Goal: Task Accomplishment & Management: Use online tool/utility

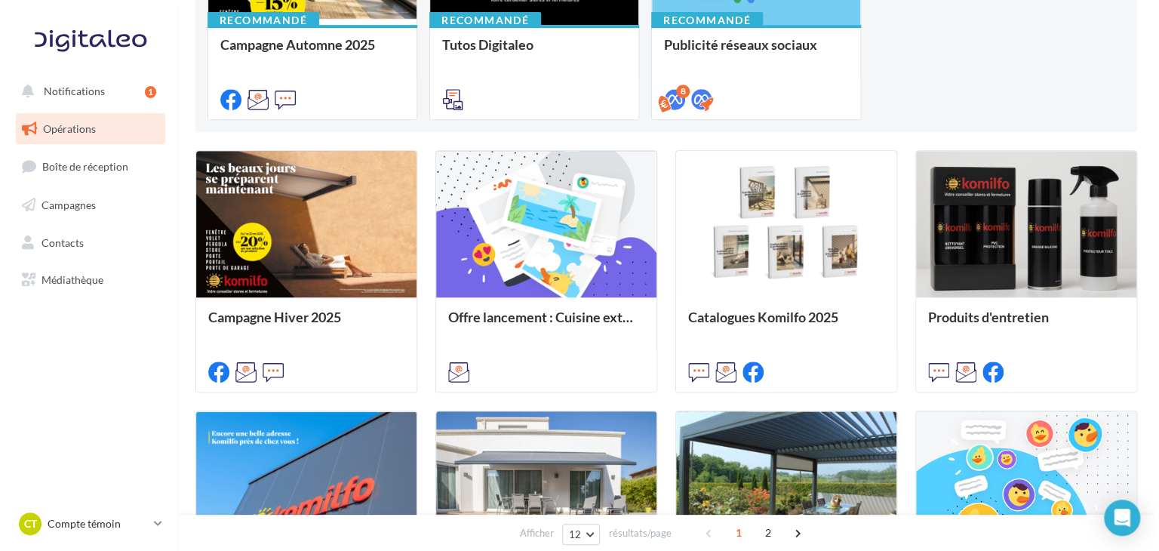
scroll to position [296, 0]
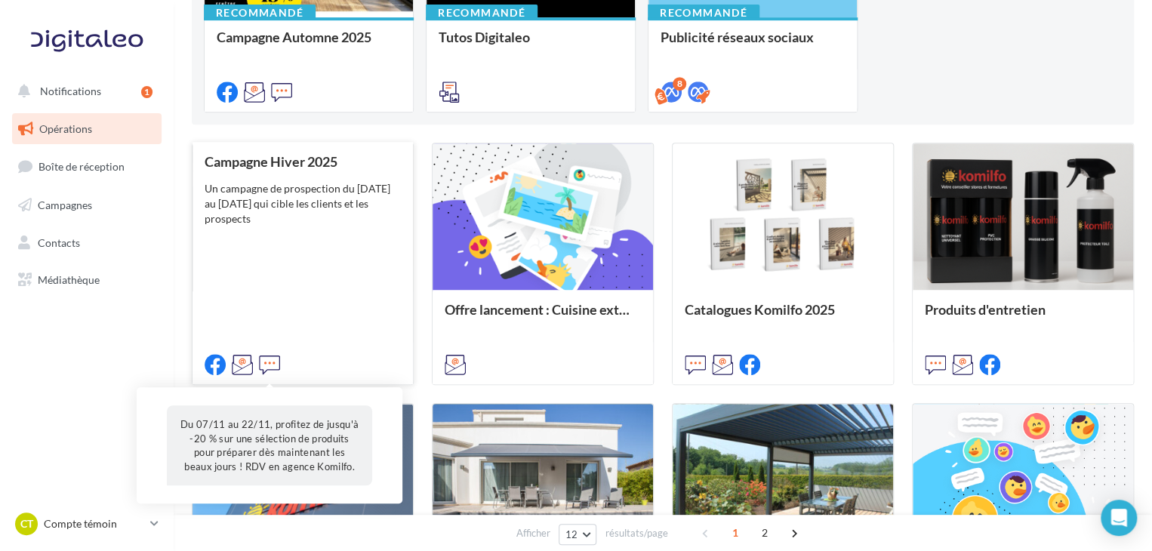
click at [270, 363] on icon at bounding box center [269, 364] width 21 height 21
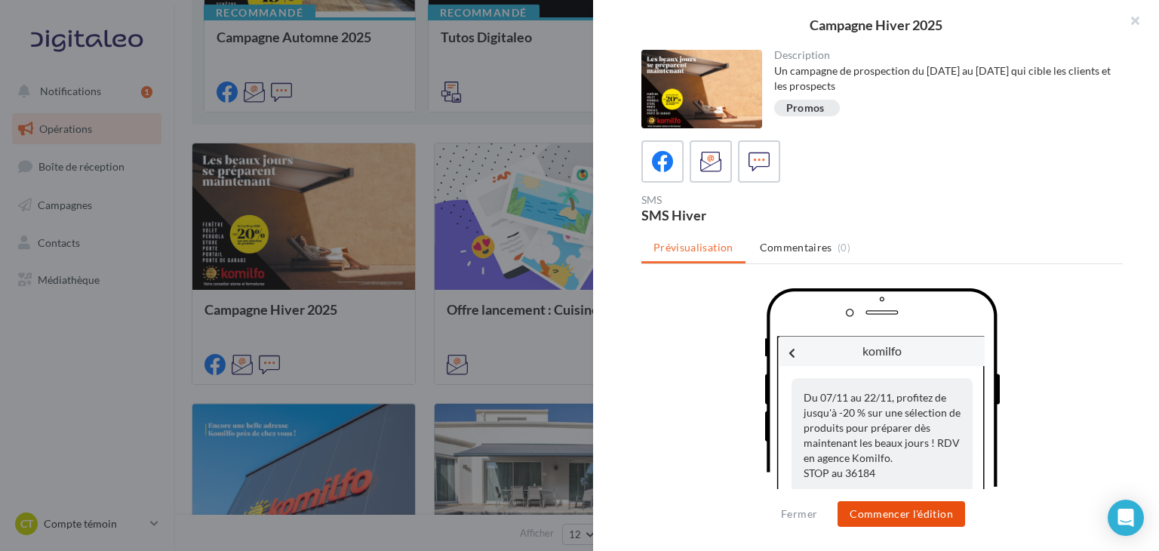
click at [866, 518] on button "Commencer l'édition" at bounding box center [902, 514] width 128 height 26
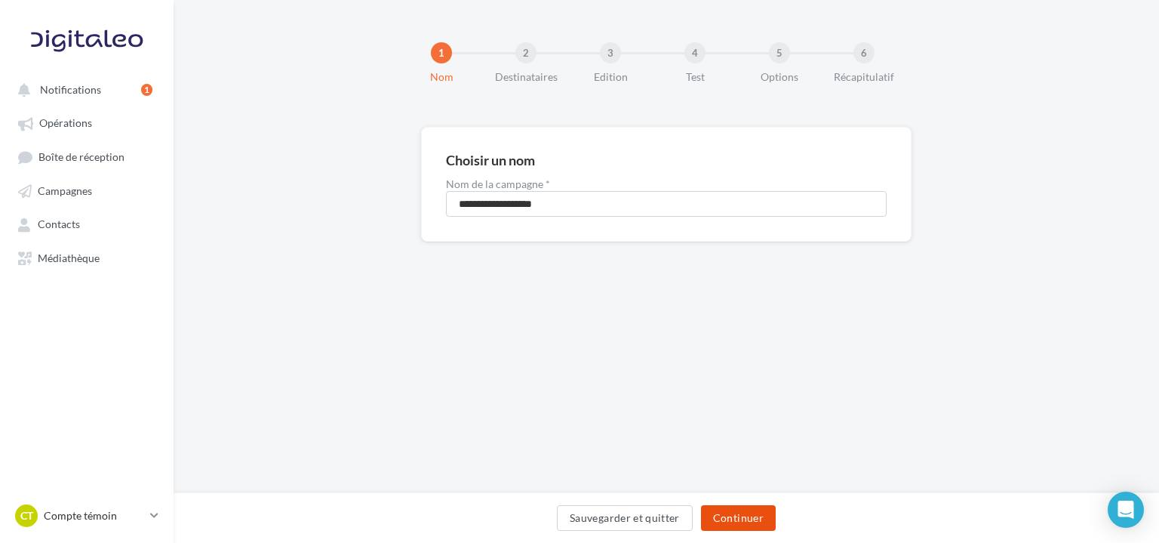
click at [718, 525] on button "Continuer" at bounding box center [738, 518] width 75 height 26
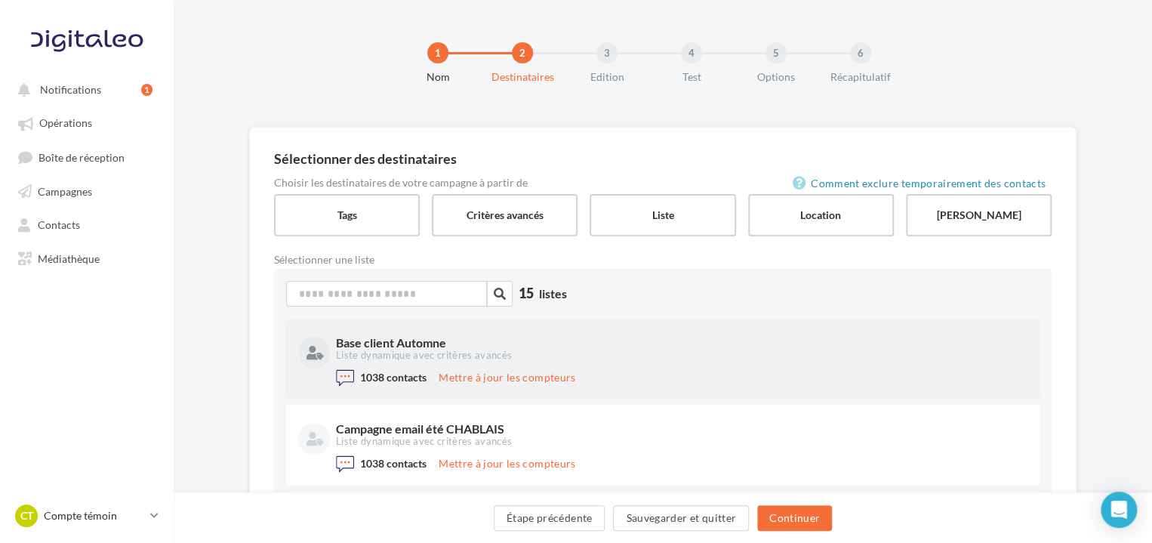
click at [655, 359] on div "Liste dynamique avec critères avancés" at bounding box center [680, 356] width 688 height 14
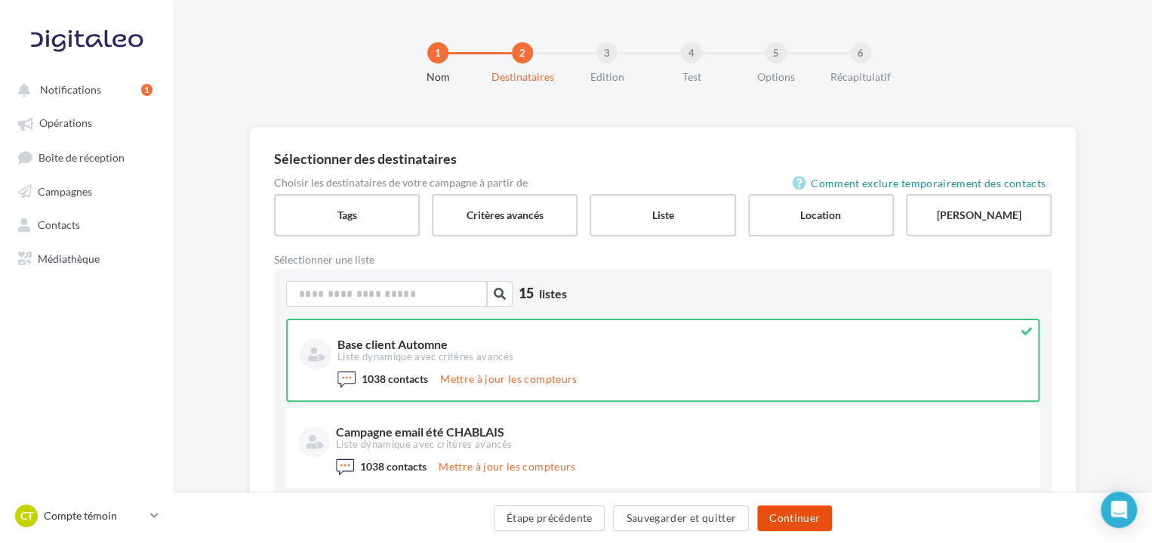
click at [792, 514] on button "Continuer" at bounding box center [794, 518] width 75 height 26
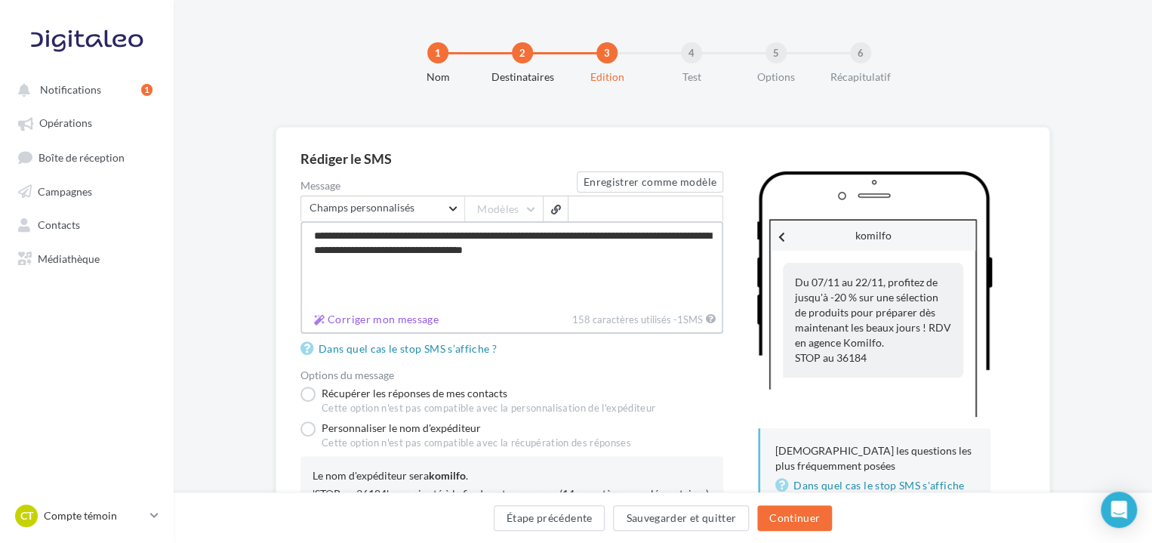
drag, startPoint x: 313, startPoint y: 233, endPoint x: 619, endPoint y: 251, distance: 306.2
click at [619, 251] on textarea "**********" at bounding box center [511, 264] width 423 height 86
click at [503, 251] on textarea "**********" at bounding box center [511, 264] width 423 height 86
click at [614, 249] on textarea "**********" at bounding box center [511, 264] width 423 height 86
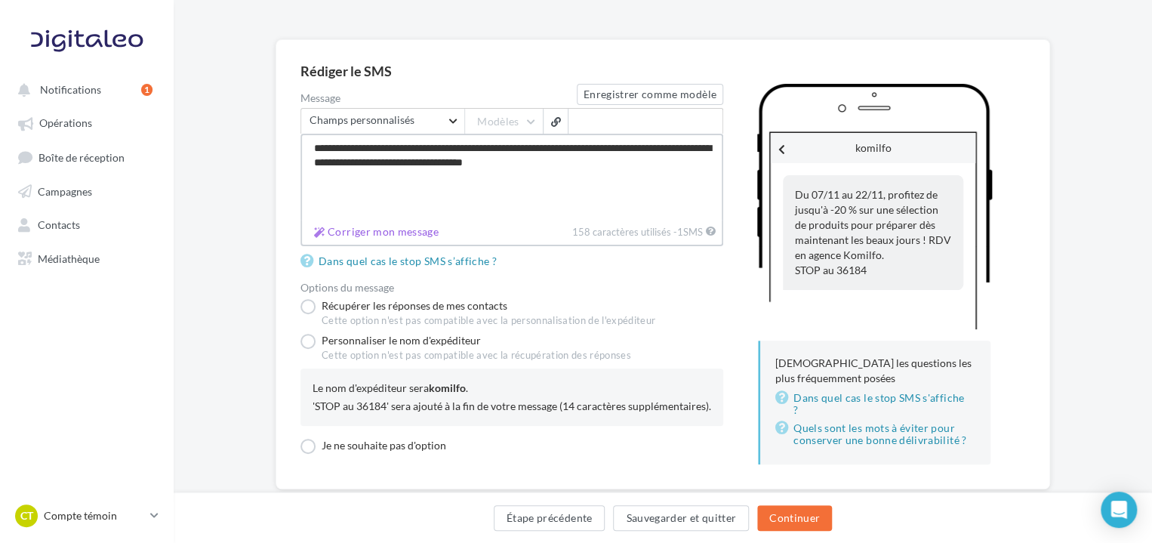
scroll to position [115, 0]
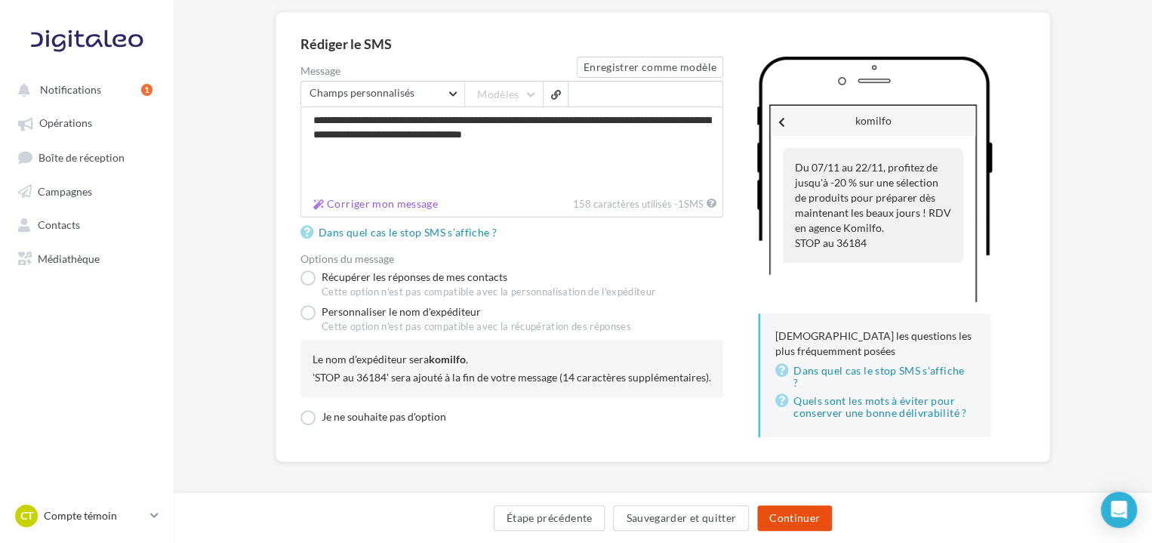
click at [808, 528] on button "Continuer" at bounding box center [794, 518] width 75 height 26
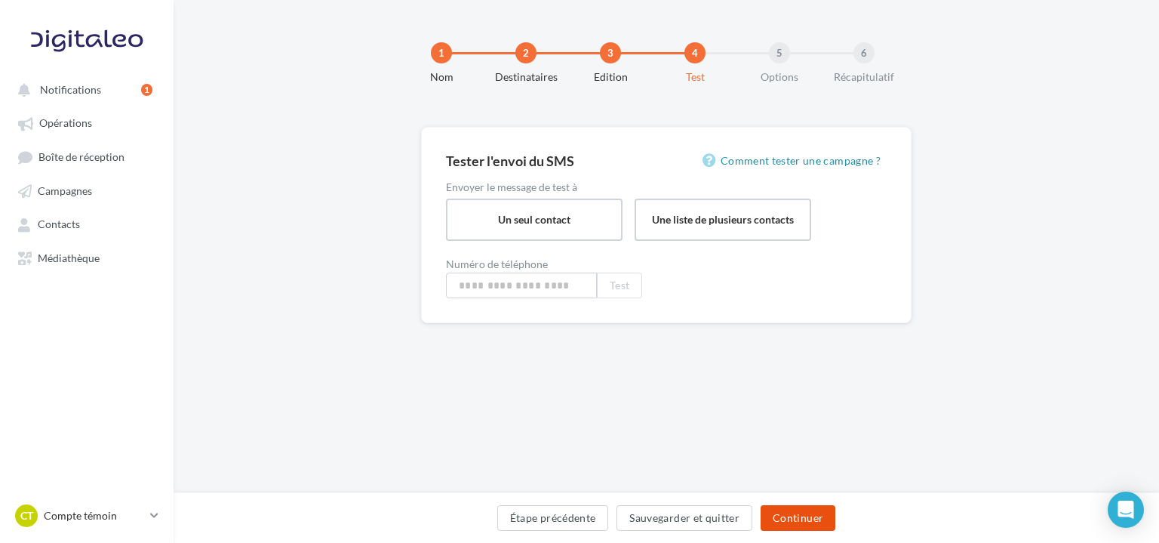
click at [789, 522] on button "Continuer" at bounding box center [798, 518] width 75 height 26
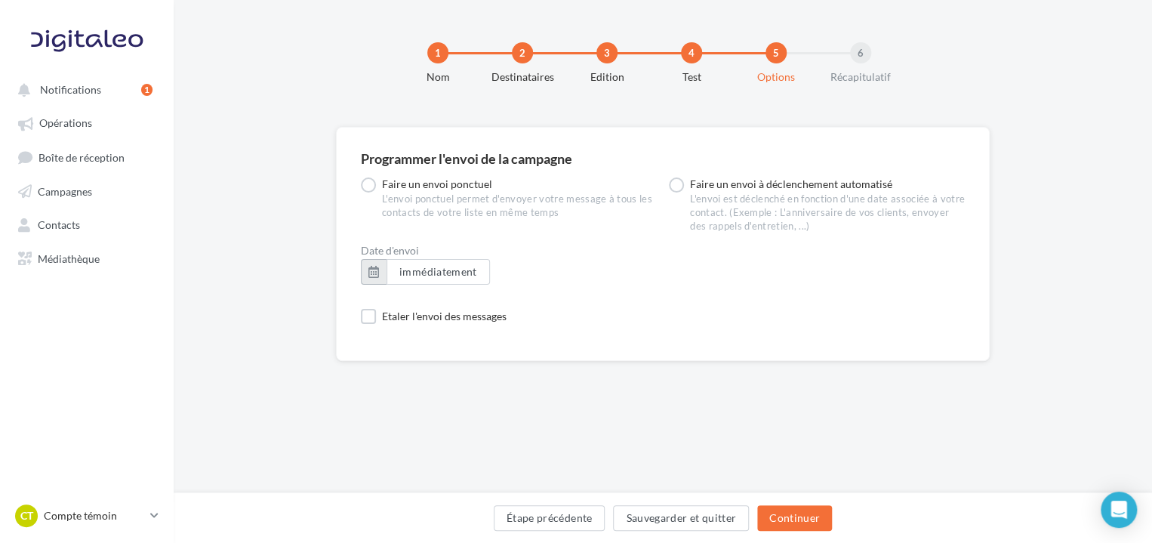
click at [368, 282] on button "button" at bounding box center [374, 272] width 26 height 26
click at [667, 318] on div "Etaler l'envoi des messages" at bounding box center [663, 316] width 604 height 15
click at [786, 524] on button "Continuer" at bounding box center [794, 518] width 75 height 26
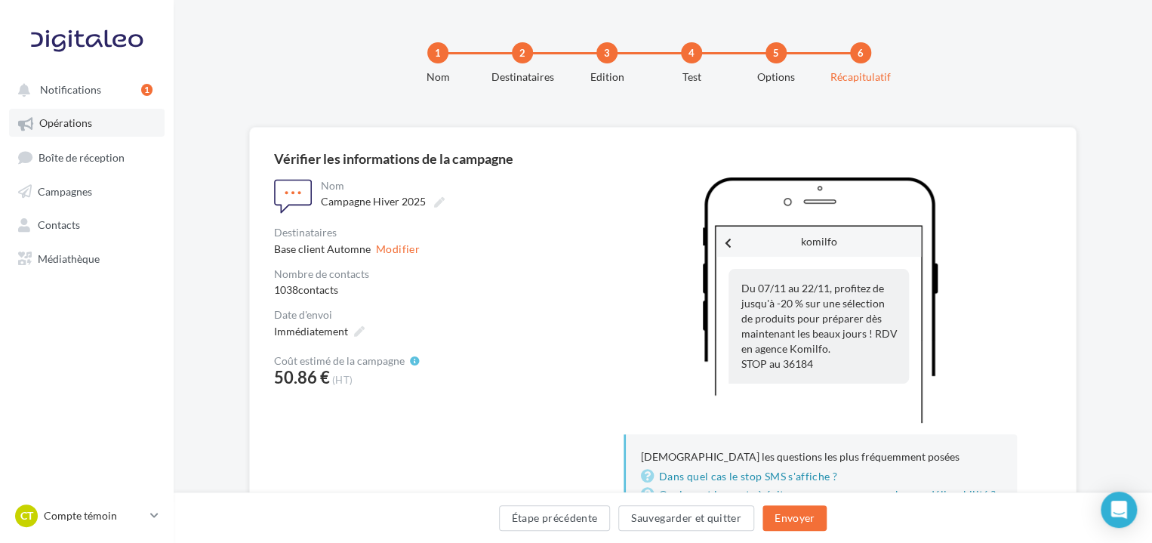
click at [72, 125] on span "Opérations" at bounding box center [65, 123] width 53 height 13
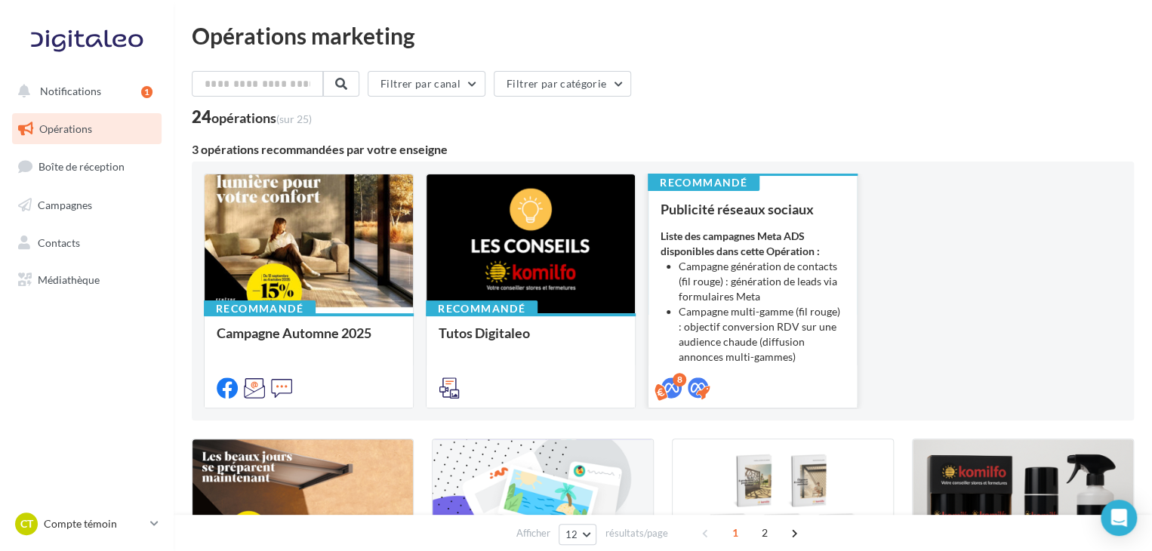
click at [765, 227] on div "Publicité réseaux sociaux Liste des campagnes Meta ADS disponibles dans cette O…" at bounding box center [752, 298] width 184 height 192
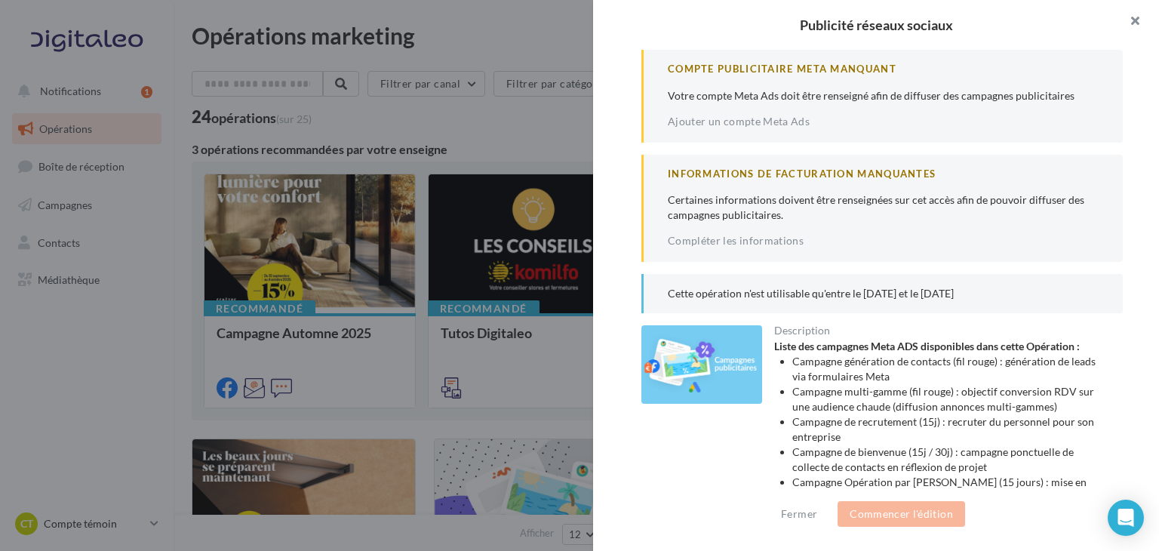
click at [1138, 23] on button "button" at bounding box center [1129, 22] width 60 height 45
